Goal: Use online tool/utility: Utilize a website feature to perform a specific function

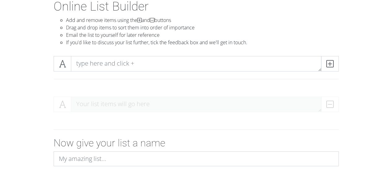
scroll to position [38, 0]
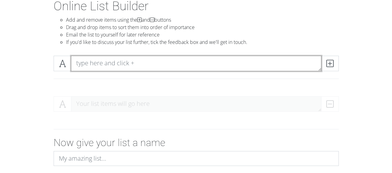
click at [128, 59] on textarea at bounding box center [196, 63] width 250 height 15
type textarea "i"
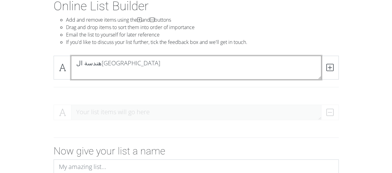
scroll to position [0, 0]
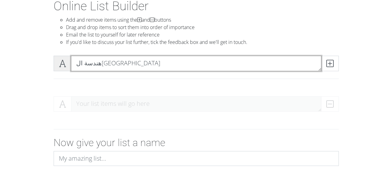
type textarea "هندسة القاهرة"
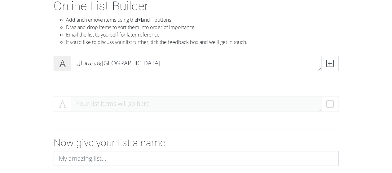
click at [64, 68] on span at bounding box center [63, 63] width 18 height 15
click at [69, 65] on span at bounding box center [63, 63] width 18 height 15
click at [330, 66] on icon at bounding box center [329, 63] width 7 height 6
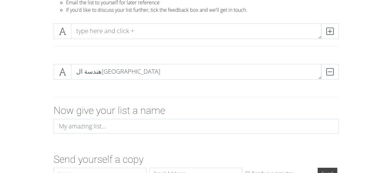
scroll to position [51, 0]
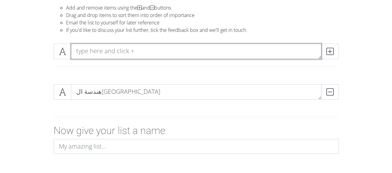
click at [129, 49] on textarea at bounding box center [196, 51] width 250 height 15
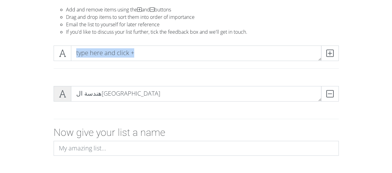
drag, startPoint x: 63, startPoint y: 48, endPoint x: 55, endPoint y: 93, distance: 45.3
click at [55, 93] on section "Online List Builder Add and remove items using the and buttons Drag and drop it…" at bounding box center [196, 109] width 392 height 241
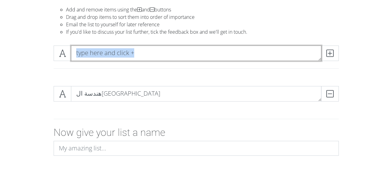
click at [150, 56] on textarea at bounding box center [196, 53] width 250 height 15
click at [139, 56] on textarea at bounding box center [196, 53] width 250 height 15
type textarea "هندسة عين شمس"
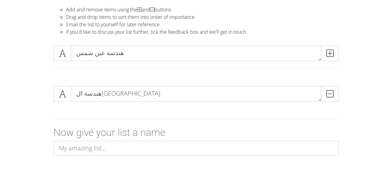
click at [20, 44] on div "هندسة عين شمس" at bounding box center [196, 61] width 353 height 41
click at [330, 56] on icon at bounding box center [329, 53] width 7 height 6
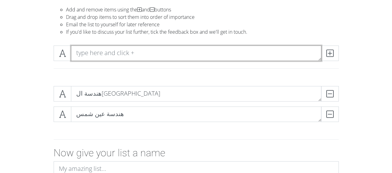
click at [110, 57] on textarea at bounding box center [196, 53] width 250 height 15
type textarea "هندسة حلوان"
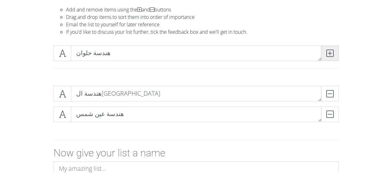
click at [334, 60] on span at bounding box center [330, 53] width 18 height 15
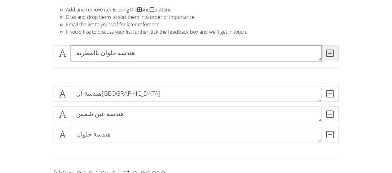
type textarea "هندسة حلوان بالمطرية"
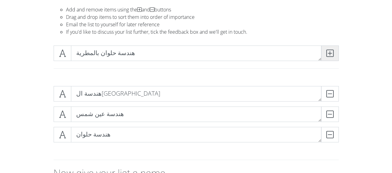
click at [330, 56] on icon at bounding box center [329, 53] width 7 height 6
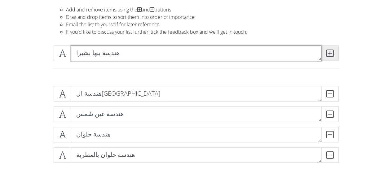
type textarea "هندسة بنها بشبرا"
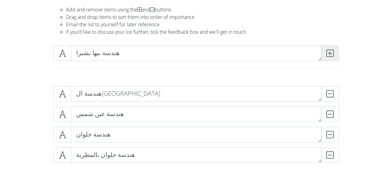
click at [333, 57] on span at bounding box center [330, 53] width 18 height 15
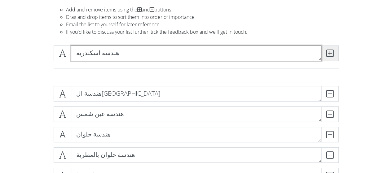
type textarea "هندسة اسكندرية"
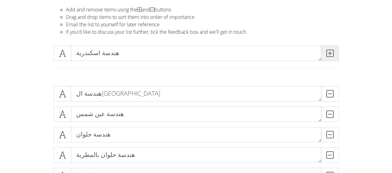
click at [328, 55] on icon at bounding box center [329, 53] width 7 height 6
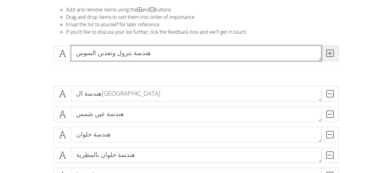
type textarea "هندسة بترول وتعدين السوس"
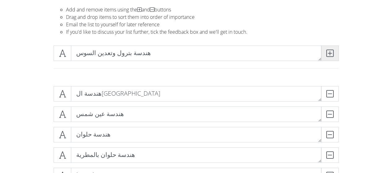
click at [327, 56] on icon at bounding box center [329, 53] width 7 height 6
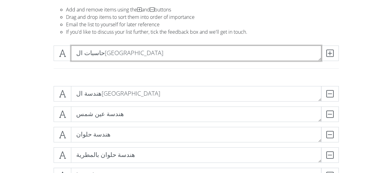
type textarea "حاسبات القاهرة"
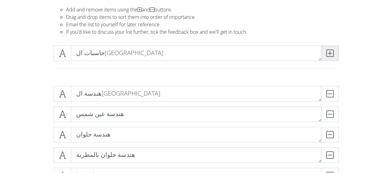
drag, startPoint x: 339, startPoint y: 53, endPoint x: 332, endPoint y: 51, distance: 7.9
click at [332, 51] on div "حاسبات القاهرة" at bounding box center [196, 53] width 288 height 15
click at [332, 51] on icon at bounding box center [329, 53] width 7 height 6
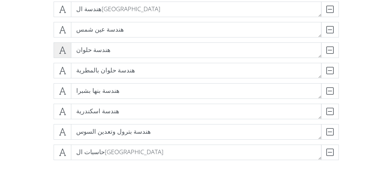
scroll to position [134, 0]
click at [61, 153] on icon at bounding box center [62, 152] width 7 height 6
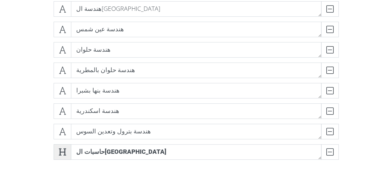
click at [63, 150] on icon at bounding box center [62, 152] width 7 height 6
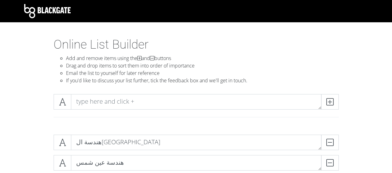
scroll to position [10, 0]
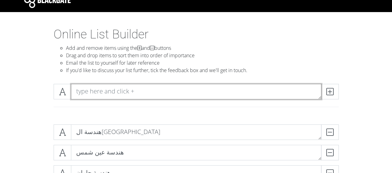
click at [116, 90] on textarea at bounding box center [196, 91] width 250 height 15
type textarea "هندسة الكترونية المنوفية بمنوف"
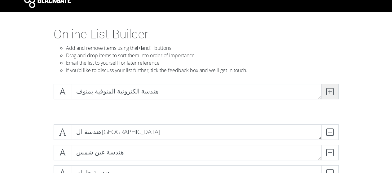
click at [333, 91] on icon at bounding box center [329, 92] width 7 height 6
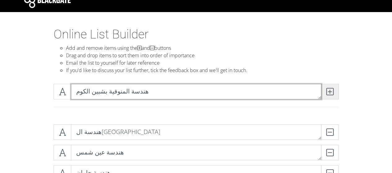
type textarea "هندسة المنوفية بشبين الكوم"
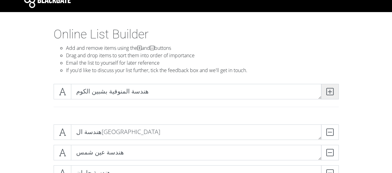
click at [332, 86] on span at bounding box center [330, 91] width 18 height 15
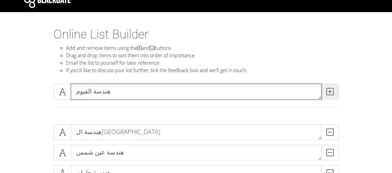
type textarea "هندسة الفيوم"
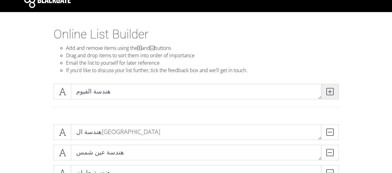
click at [335, 88] on span at bounding box center [330, 91] width 18 height 15
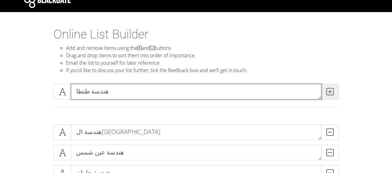
type textarea "هندسة طنطا"
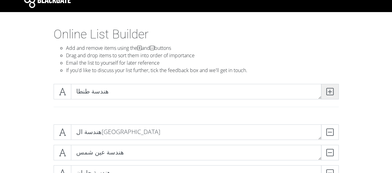
click at [334, 88] on span at bounding box center [330, 91] width 18 height 15
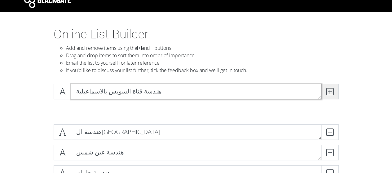
type textarea "هندسة قناة السويس بالاسماعيلية"
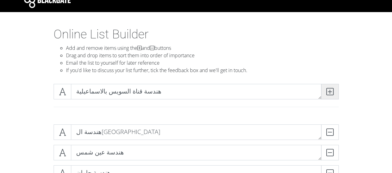
click at [330, 92] on icon at bounding box center [329, 92] width 7 height 6
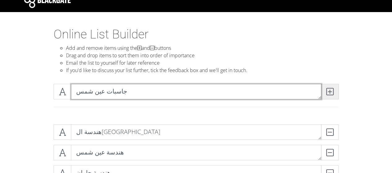
type textarea "جاسبات عين شمس"
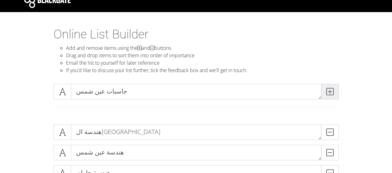
click at [331, 89] on icon at bounding box center [329, 92] width 7 height 6
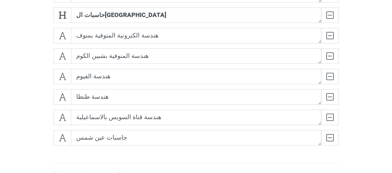
scroll to position [276, 0]
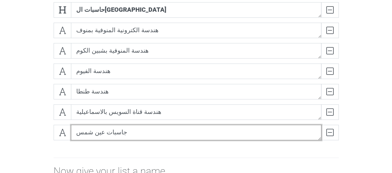
drag, startPoint x: 110, startPoint y: 133, endPoint x: 113, endPoint y: 133, distance: 3.4
click at [113, 133] on textarea "جاسبات عين شمس" at bounding box center [196, 132] width 250 height 15
type textarea "حاسبات عين شمس"
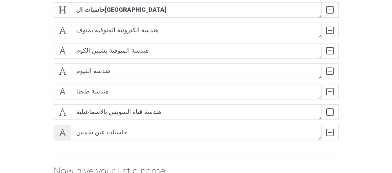
click at [63, 133] on icon at bounding box center [62, 133] width 7 height 6
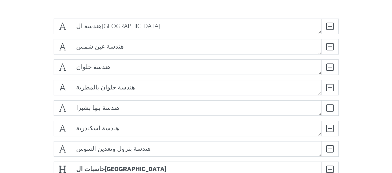
scroll to position [76, 0]
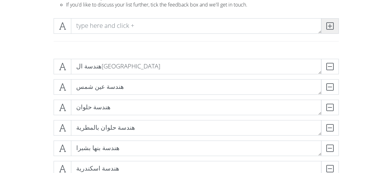
click at [333, 25] on span at bounding box center [330, 25] width 18 height 15
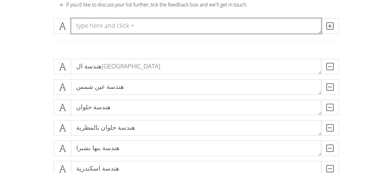
click at [251, 23] on textarea at bounding box center [196, 25] width 250 height 15
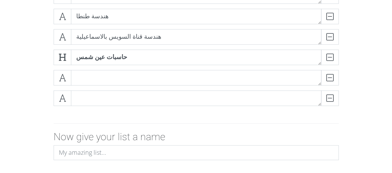
scroll to position [342, 0]
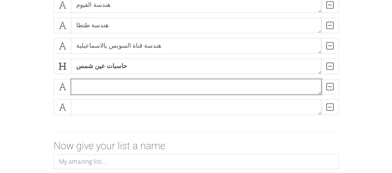
click at [150, 89] on textarea at bounding box center [196, 86] width 250 height 15
type textarea "هندسة كفر الشيخ"
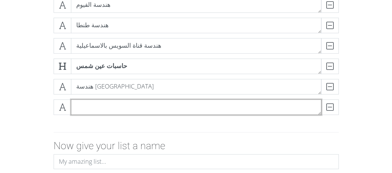
click at [129, 107] on textarea at bounding box center [196, 106] width 250 height 15
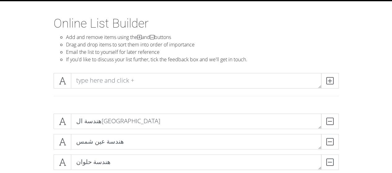
scroll to position [0, 0]
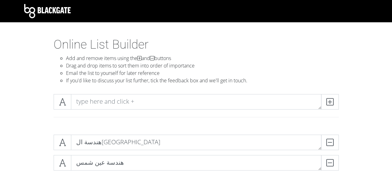
type textarea "هندسة المنصورة"
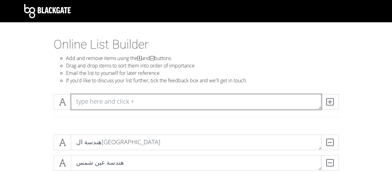
click at [139, 106] on textarea at bounding box center [196, 101] width 250 height 15
type textarea "هندسة دمنهور"
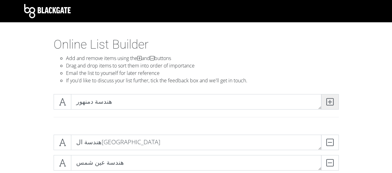
click at [338, 100] on span at bounding box center [330, 101] width 18 height 15
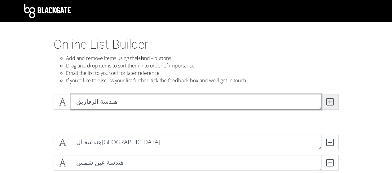
type textarea "هندسة الزقازيق"
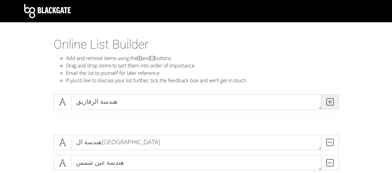
click at [328, 102] on icon at bounding box center [329, 102] width 7 height 6
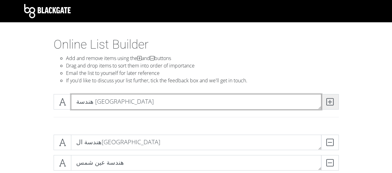
type textarea "هندسة بورسعيد"
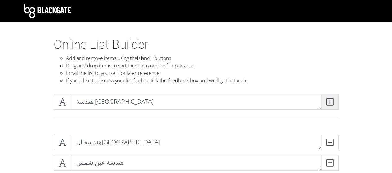
click at [335, 105] on span at bounding box center [330, 101] width 18 height 15
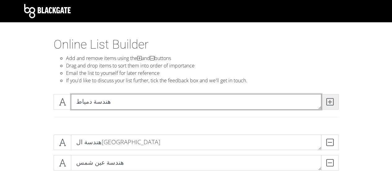
type textarea "هندسة دمياط"
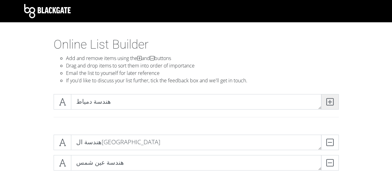
click at [335, 98] on span at bounding box center [330, 101] width 18 height 15
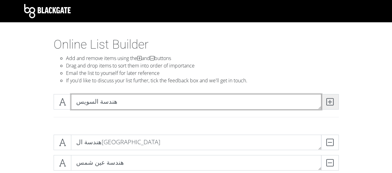
type textarea "هندسة السويس"
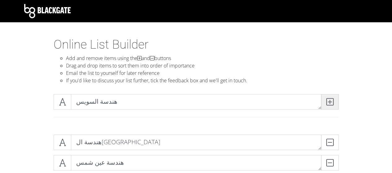
click at [336, 104] on span at bounding box center [330, 101] width 18 height 15
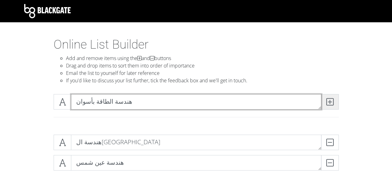
type textarea "هندسة الطاقة بأسوان"
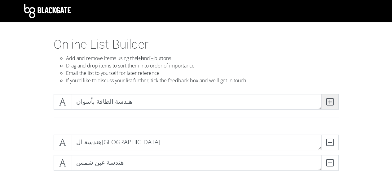
click at [326, 99] on span at bounding box center [330, 101] width 18 height 15
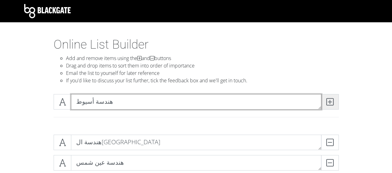
type textarea "هندسة أسيوط"
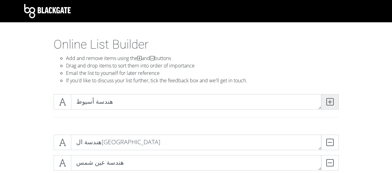
click at [331, 99] on icon at bounding box center [329, 102] width 7 height 6
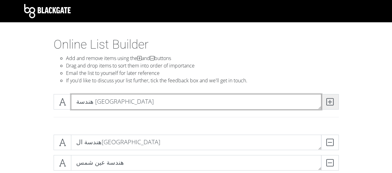
type textarea "هندسة بني سويف"
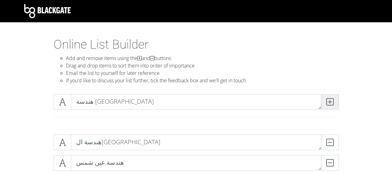
click at [330, 99] on icon at bounding box center [329, 102] width 7 height 6
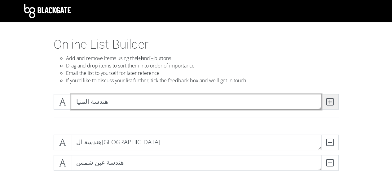
type textarea "هندسة المنيا"
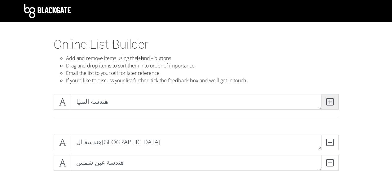
click at [332, 101] on icon at bounding box center [329, 102] width 7 height 6
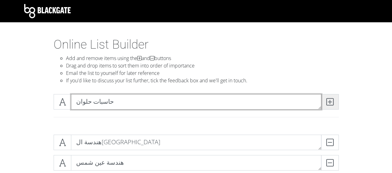
type textarea "حاسبات حلوان"
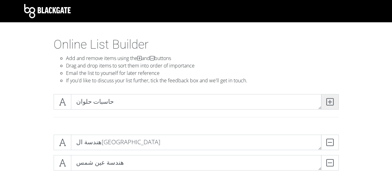
click at [328, 102] on icon at bounding box center [329, 102] width 7 height 6
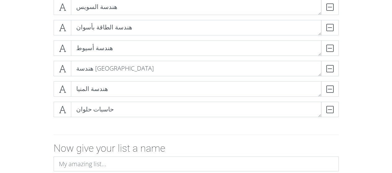
scroll to position [574, 0]
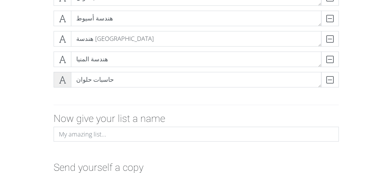
click at [65, 80] on icon at bounding box center [62, 80] width 7 height 6
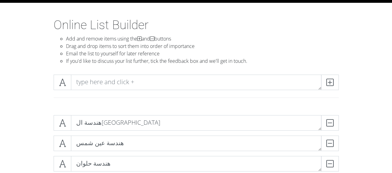
scroll to position [23, 0]
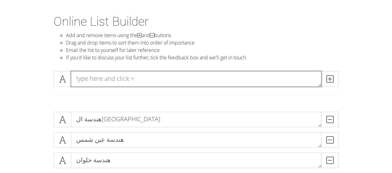
click at [174, 78] on textarea at bounding box center [196, 78] width 250 height 15
type textarea "هندسة سوهاج"
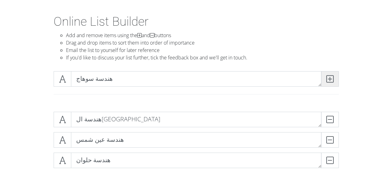
click at [336, 81] on span at bounding box center [330, 78] width 18 height 15
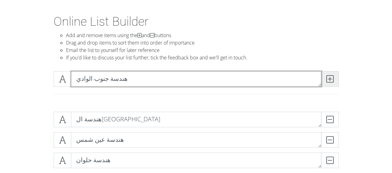
type textarea "هندسة جنوب الوادي"
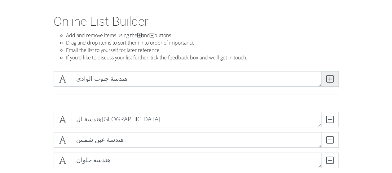
click at [336, 81] on span at bounding box center [330, 78] width 18 height 15
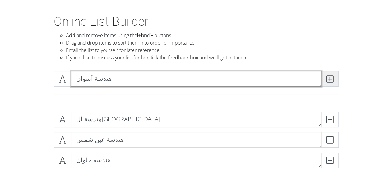
type textarea "هندسة أسوان"
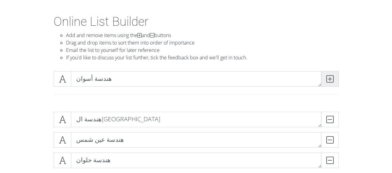
click at [335, 77] on span at bounding box center [330, 78] width 18 height 15
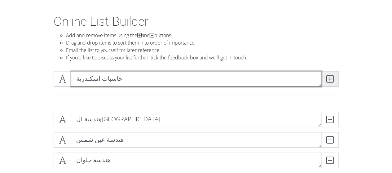
type textarea "حاسبات اسكندرية"
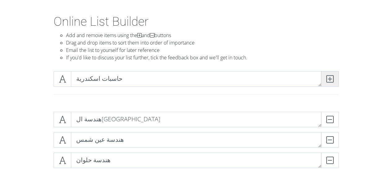
click at [332, 78] on icon at bounding box center [329, 79] width 7 height 6
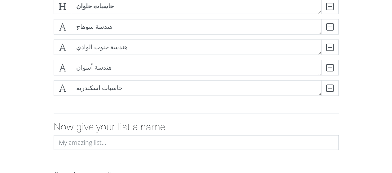
scroll to position [653, 0]
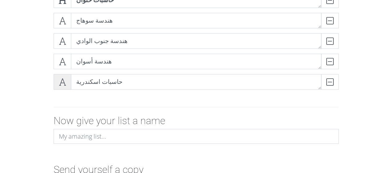
click at [64, 81] on icon at bounding box center [62, 82] width 7 height 6
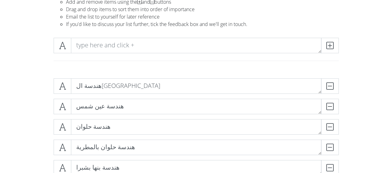
scroll to position [55, 0]
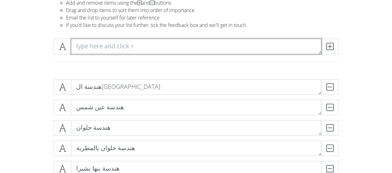
click at [147, 46] on textarea at bounding box center [196, 46] width 250 height 15
type textarea "حاسبات بنها"
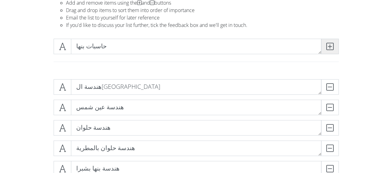
click at [330, 43] on icon at bounding box center [329, 46] width 7 height 6
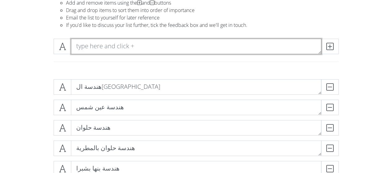
click at [236, 47] on textarea at bounding box center [196, 46] width 250 height 15
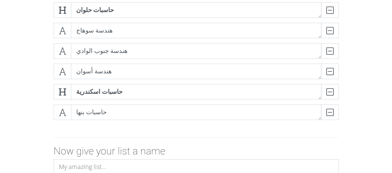
scroll to position [644, 0]
click at [66, 109] on span at bounding box center [63, 111] width 18 height 15
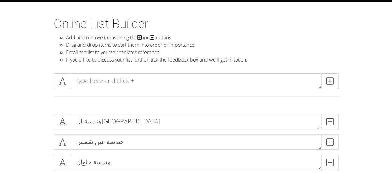
scroll to position [21, 0]
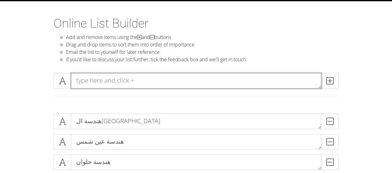
click at [118, 81] on textarea at bounding box center [196, 80] width 250 height 15
click at [128, 81] on textarea "جاسبات المنوفية بشبين الكوم" at bounding box center [196, 80] width 250 height 15
type textarea "حاسبات المنوفية بشبين الكوم"
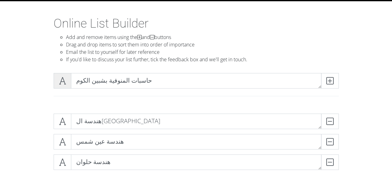
click at [60, 80] on icon at bounding box center [62, 81] width 7 height 6
click at [330, 79] on icon at bounding box center [329, 81] width 7 height 6
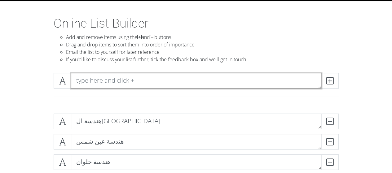
type textarea "ج"
type textarea "حاسبات دمياط"
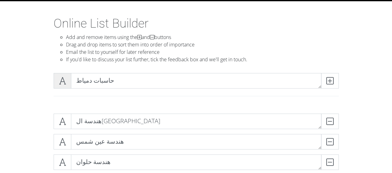
click at [65, 80] on icon at bounding box center [62, 81] width 7 height 6
click at [329, 84] on icon at bounding box center [329, 81] width 7 height 6
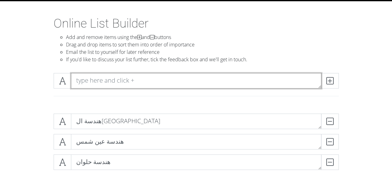
click at [185, 81] on textarea at bounding box center [196, 80] width 250 height 15
type textarea "ذكاء اصطناعي المنوفية بشبين الكوم"
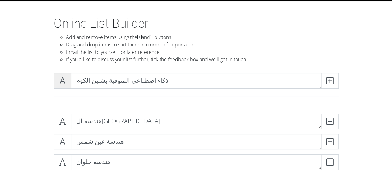
click at [64, 80] on icon at bounding box center [62, 81] width 7 height 6
click at [335, 80] on span at bounding box center [330, 80] width 18 height 15
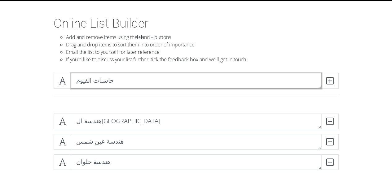
type textarea "حاسبات الفيوم"
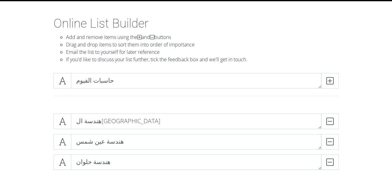
click at [68, 72] on div "حاسبات الفيوم" at bounding box center [196, 88] width 353 height 41
click at [62, 80] on icon at bounding box center [62, 81] width 7 height 6
click at [330, 82] on icon at bounding box center [329, 81] width 7 height 6
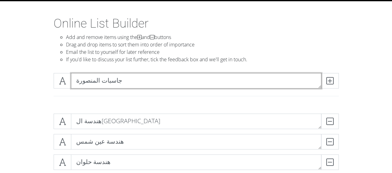
click at [110, 81] on textarea "جاسبات المنصورة" at bounding box center [196, 80] width 250 height 15
type textarea "حاسبات المنصورة"
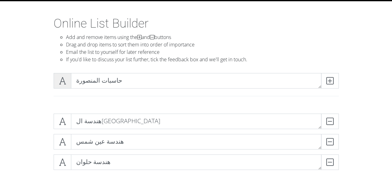
click at [61, 83] on icon at bounding box center [62, 81] width 7 height 6
click at [333, 85] on span at bounding box center [330, 80] width 18 height 15
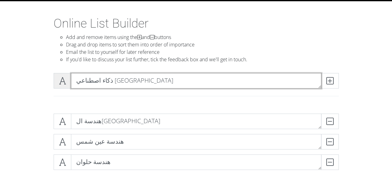
type textarea "ذكاء اصطناعي كفر الشيخ"
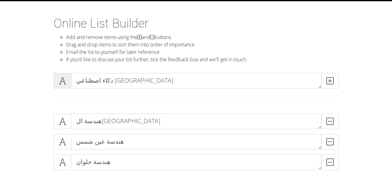
click at [62, 81] on icon at bounding box center [62, 81] width 7 height 6
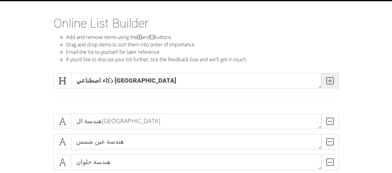
click at [335, 85] on span at bounding box center [330, 80] width 18 height 15
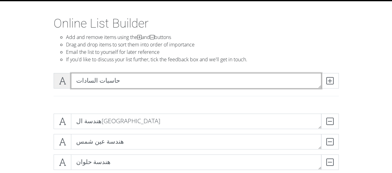
type textarea "حاسبات السادات"
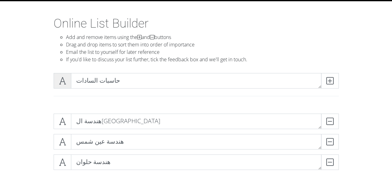
click at [69, 81] on span at bounding box center [63, 80] width 18 height 15
click at [332, 80] on icon at bounding box center [329, 81] width 7 height 6
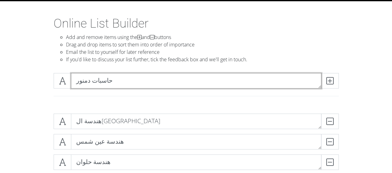
click at [82, 81] on textarea "حاسبات دمنور" at bounding box center [196, 80] width 250 height 15
type textarea "حاسبات دمنهور"
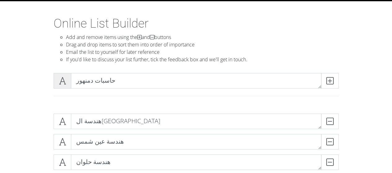
click at [68, 81] on span at bounding box center [63, 80] width 18 height 15
click at [329, 80] on icon at bounding box center [329, 81] width 7 height 6
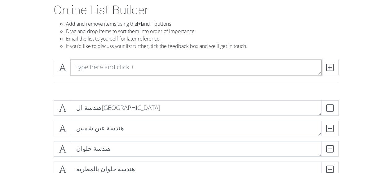
scroll to position [35, 0]
type textarea "حاسبات كفر الشيخ"
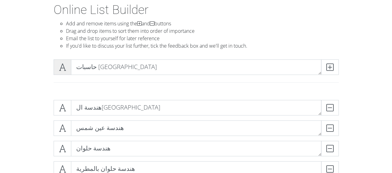
click at [68, 73] on span at bounding box center [63, 66] width 18 height 15
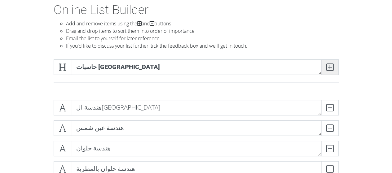
click at [332, 68] on icon at bounding box center [329, 67] width 7 height 6
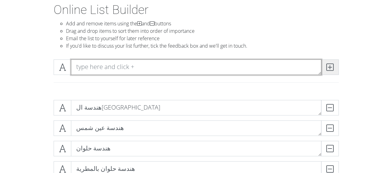
type textarea "ج"
type textarea "حاسبات طنطا"
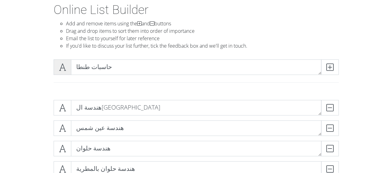
click at [68, 71] on span at bounding box center [63, 66] width 18 height 15
click at [332, 73] on span at bounding box center [330, 66] width 18 height 15
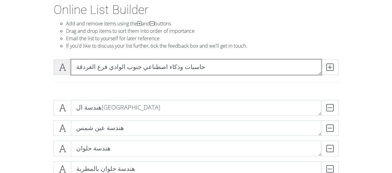
type textarea "حاسبات وذكاء اصطناعي جنوب الوادي فرع الغردقة"
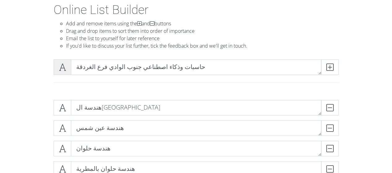
click at [56, 63] on span at bounding box center [63, 66] width 18 height 15
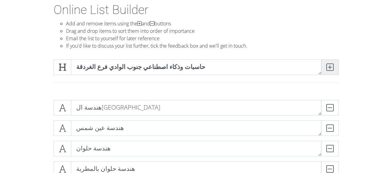
click at [327, 67] on icon at bounding box center [329, 67] width 7 height 6
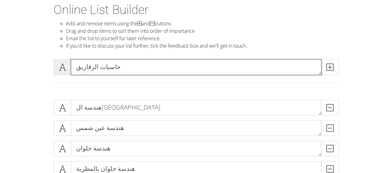
type textarea "حاسبات الزقازيق"
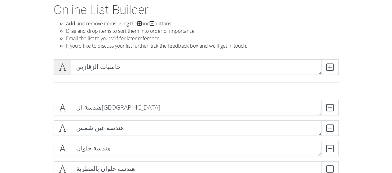
click at [63, 67] on icon at bounding box center [62, 67] width 7 height 6
click at [332, 65] on icon at bounding box center [329, 67] width 7 height 6
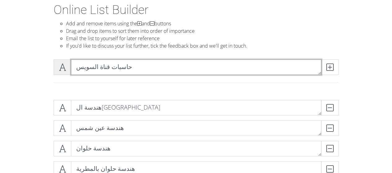
type textarea "حاسبات قناة السويس"
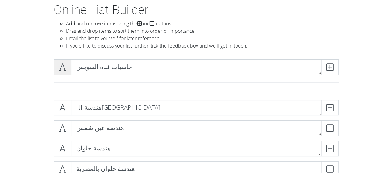
click at [60, 64] on icon at bounding box center [62, 67] width 7 height 6
click at [323, 66] on span at bounding box center [330, 66] width 18 height 15
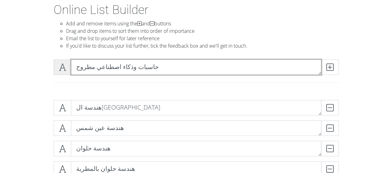
type textarea "حاسبات وذكاء اصطناعي مطروح"
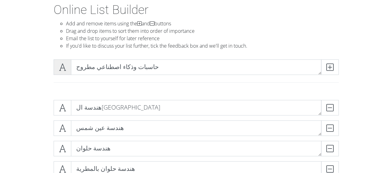
click at [62, 66] on icon at bounding box center [62, 67] width 7 height 6
click at [334, 65] on span at bounding box center [330, 66] width 18 height 15
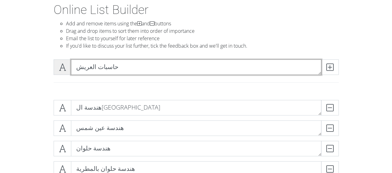
type textarea "حاسبات العريش"
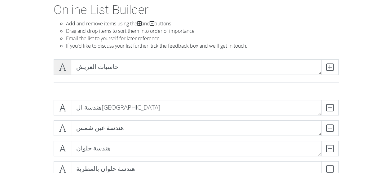
click at [63, 64] on icon at bounding box center [62, 67] width 7 height 6
click at [329, 65] on icon at bounding box center [329, 67] width 7 height 6
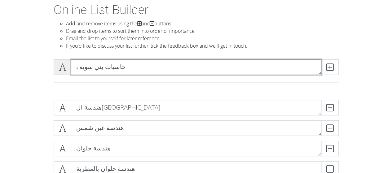
type textarea "حاسبات بني سويف"
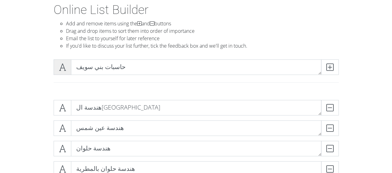
click at [61, 66] on icon at bounding box center [62, 67] width 7 height 6
click at [337, 66] on span at bounding box center [330, 66] width 18 height 15
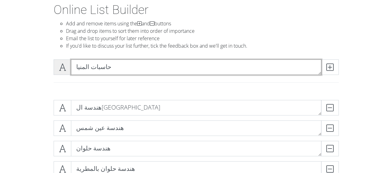
type textarea "حاسبات المنيا"
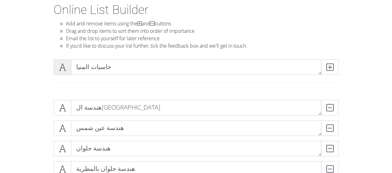
click at [59, 68] on icon at bounding box center [62, 67] width 7 height 6
click at [327, 70] on icon at bounding box center [329, 67] width 7 height 6
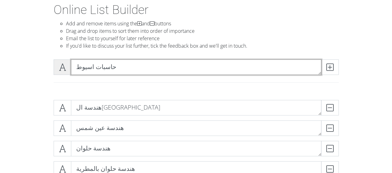
type textarea "حاسبات اسيوط"
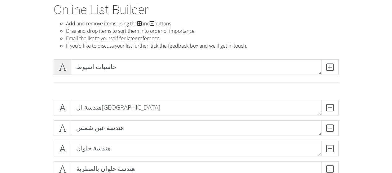
click at [61, 67] on icon at bounding box center [62, 67] width 7 height 6
click at [335, 73] on span at bounding box center [330, 66] width 18 height 15
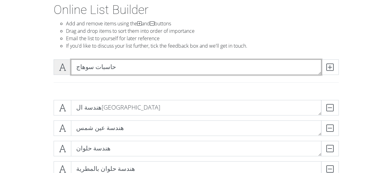
type textarea "حاسبات سوهاج"
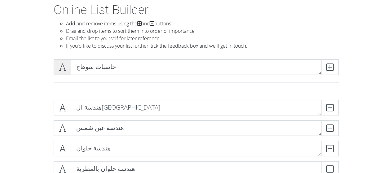
click at [63, 66] on icon at bounding box center [62, 67] width 7 height 6
click at [335, 69] on span at bounding box center [330, 66] width 18 height 15
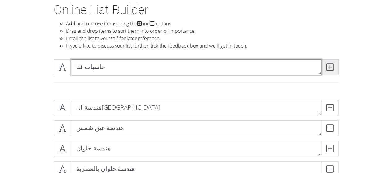
type textarea "حاسبات قنا"
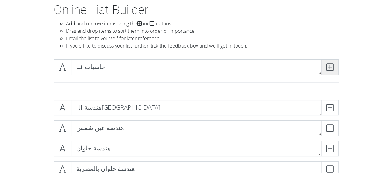
click at [327, 69] on icon at bounding box center [329, 67] width 7 height 6
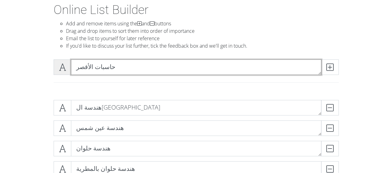
type textarea "حاسبات الأقصر"
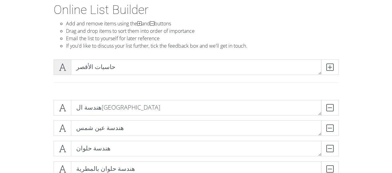
click at [63, 66] on icon at bounding box center [62, 67] width 7 height 6
click at [322, 68] on span at bounding box center [330, 66] width 18 height 15
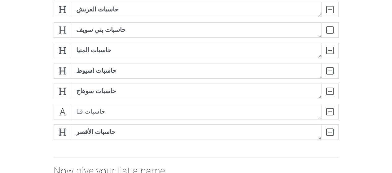
scroll to position [1050, 0]
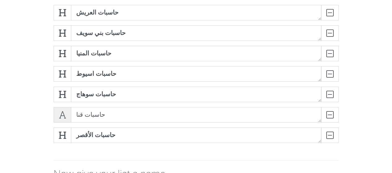
click at [61, 112] on icon at bounding box center [62, 115] width 7 height 6
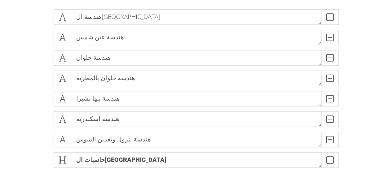
scroll to position [126, 0]
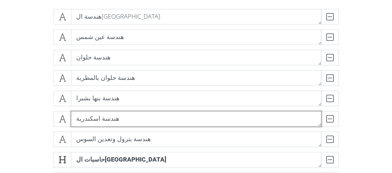
drag, startPoint x: 81, startPoint y: 120, endPoint x: 82, endPoint y: 114, distance: 6.1
click at [82, 114] on textarea "هندسة اسكندرية" at bounding box center [196, 118] width 250 height 15
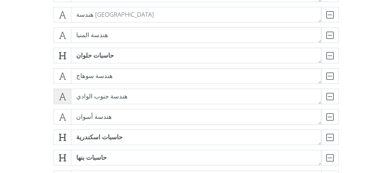
scroll to position [600, 0]
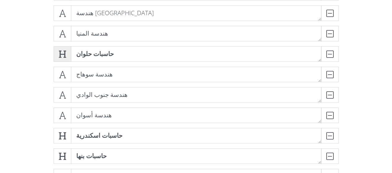
click at [59, 54] on icon at bounding box center [62, 54] width 7 height 6
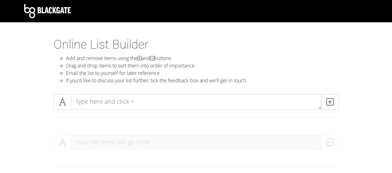
click at [44, 3] on link "Blackgate" at bounding box center [47, 10] width 46 height 17
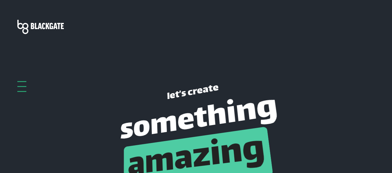
click at [24, 81] on div at bounding box center [21, 81] width 9 height 1
